Goal: Transaction & Acquisition: Purchase product/service

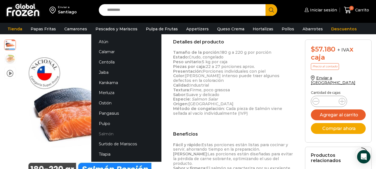
scroll to position [223, 0]
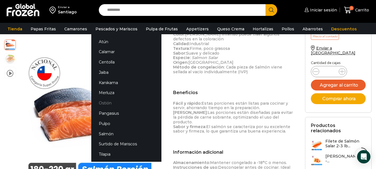
click at [105, 105] on link "Ostión" at bounding box center [126, 103] width 70 height 10
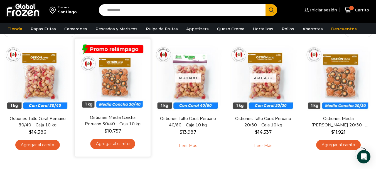
scroll to position [28, 0]
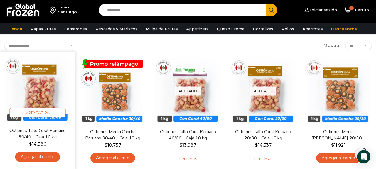
click at [28, 132] on link "Ostiones Tallo Coral Peruano 30/40 – Caja 10 kg" at bounding box center [37, 133] width 61 height 13
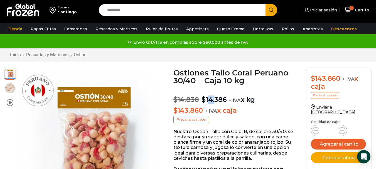
drag, startPoint x: 214, startPoint y: 99, endPoint x: 208, endPoint y: 99, distance: 5.3
click at [208, 99] on bdi "$ 14.386" at bounding box center [214, 100] width 25 height 8
